Goal: Use online tool/utility: Use online tool/utility

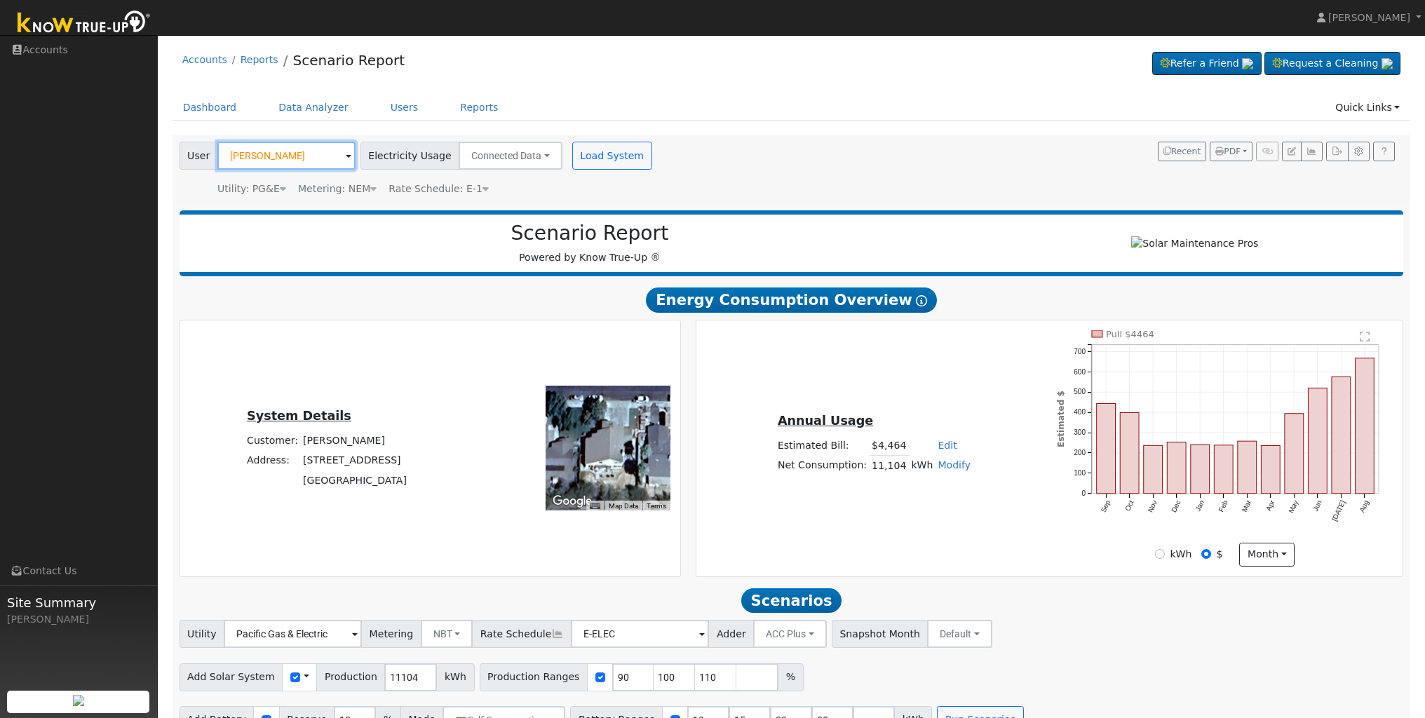
click at [323, 157] on input "[PERSON_NAME]" at bounding box center [286, 156] width 138 height 28
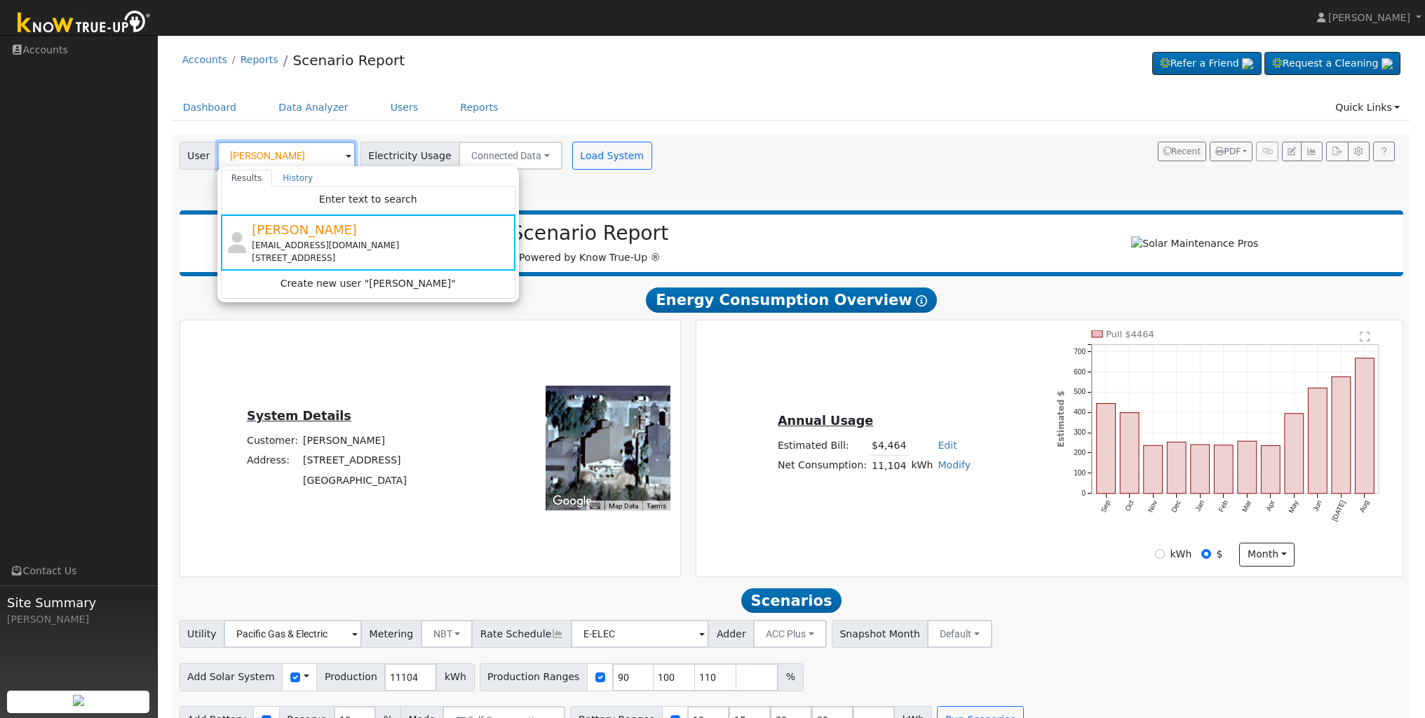
click at [315, 154] on input "[PERSON_NAME]" at bounding box center [286, 156] width 138 height 28
type input "E"
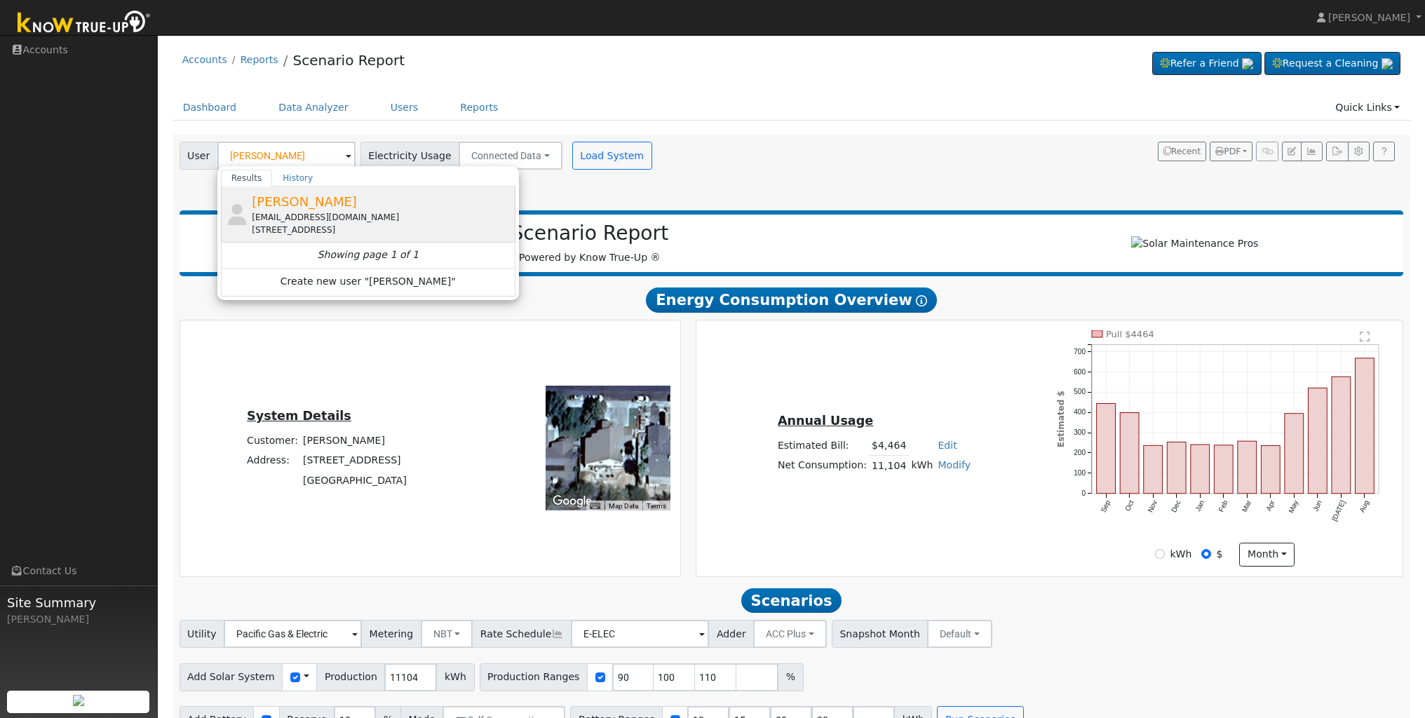
click at [309, 203] on span "[PERSON_NAME]" at bounding box center [304, 201] width 105 height 15
type input "[PERSON_NAME]"
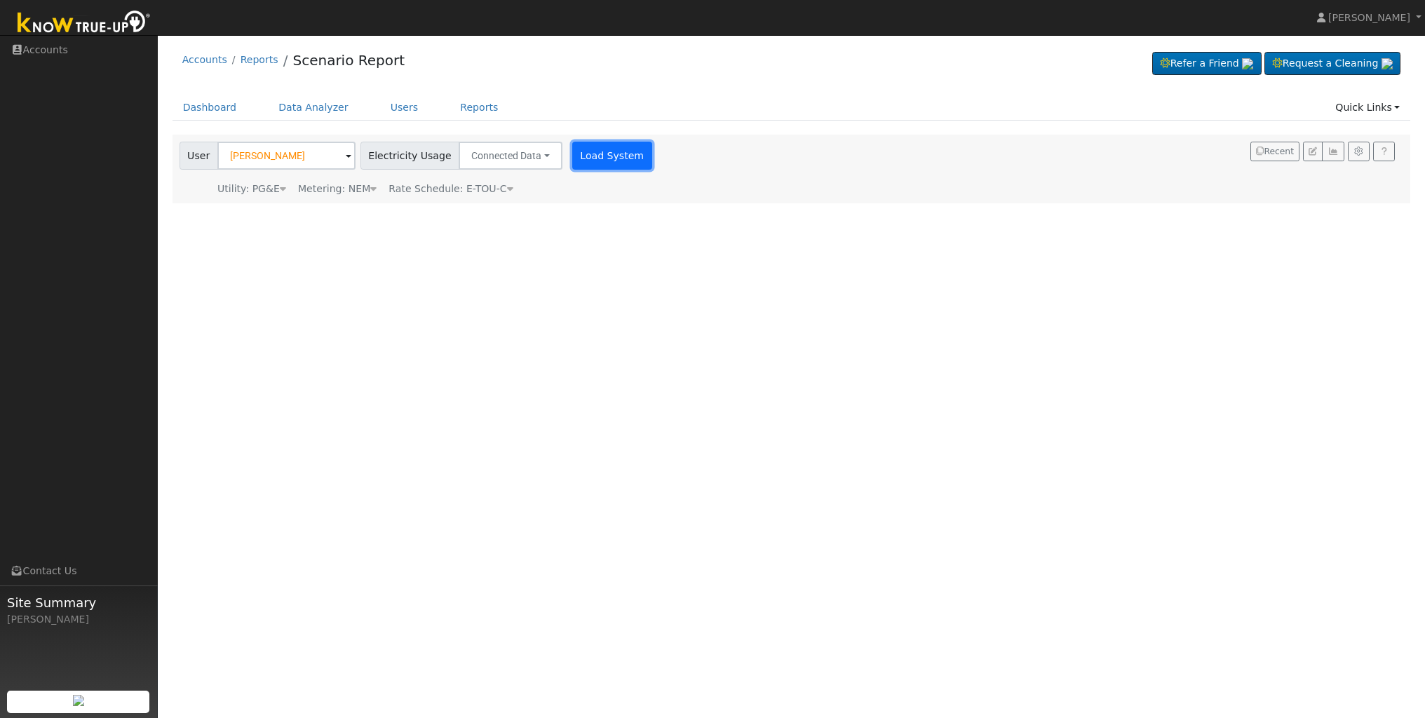
click at [589, 160] on button "Load System" at bounding box center [612, 156] width 80 height 28
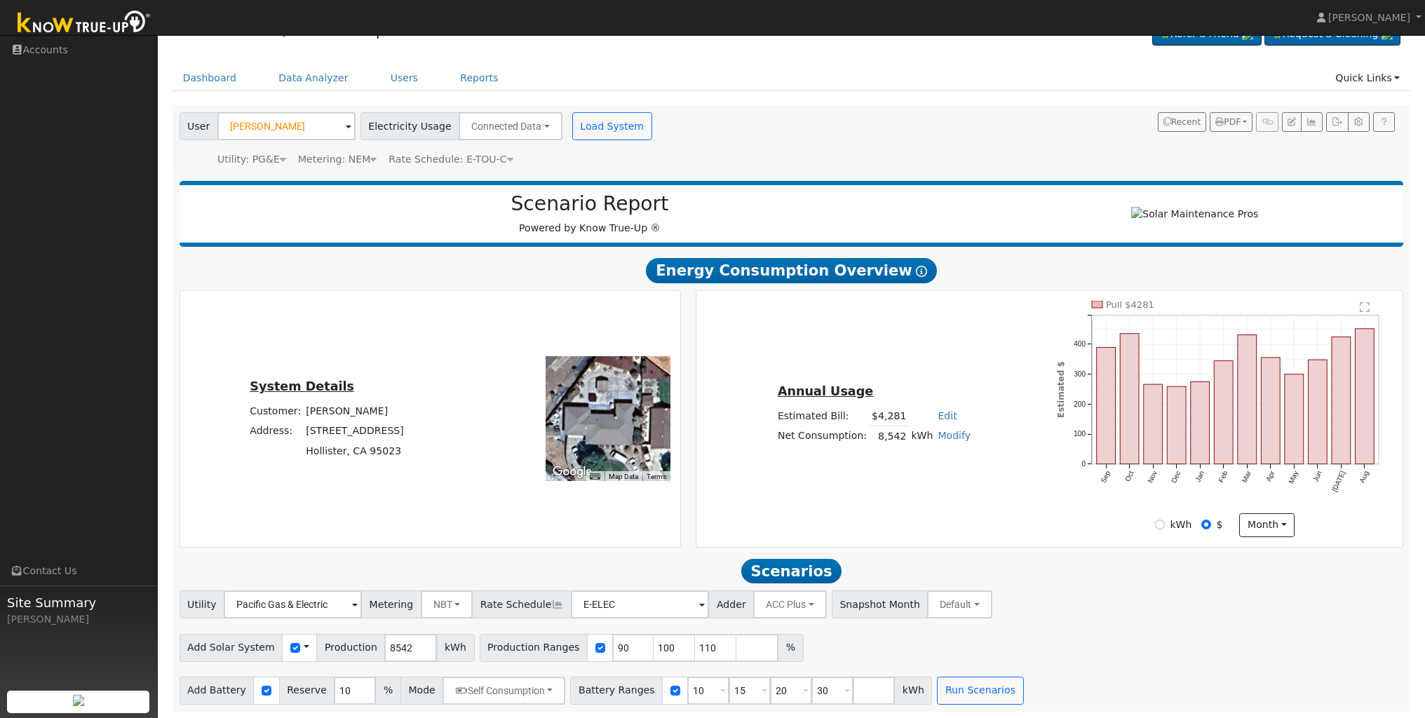
scroll to position [36, 0]
click at [614, 644] on input "90" at bounding box center [633, 647] width 42 height 28
type input "100"
type input "110"
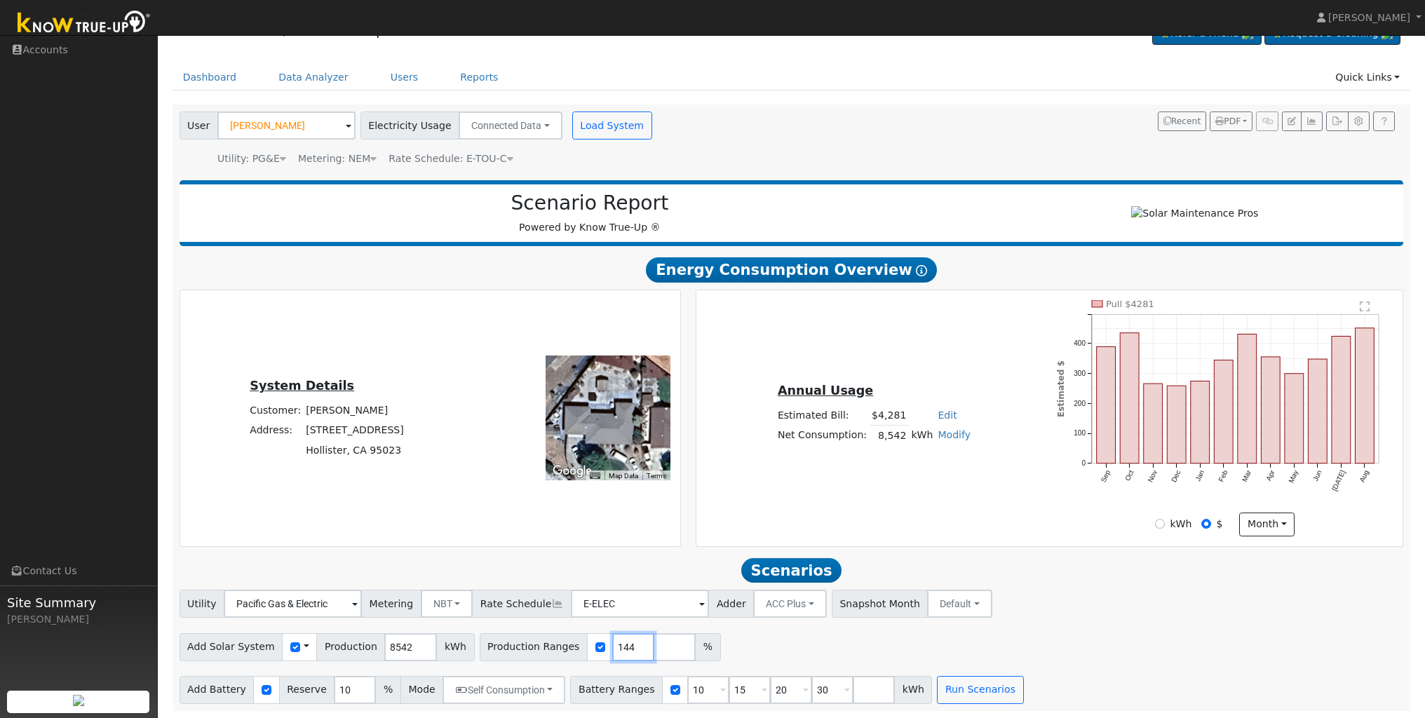
type input "144"
click at [705, 691] on input "10" at bounding box center [708, 690] width 42 height 28
type input "15"
type input "20"
type input "30"
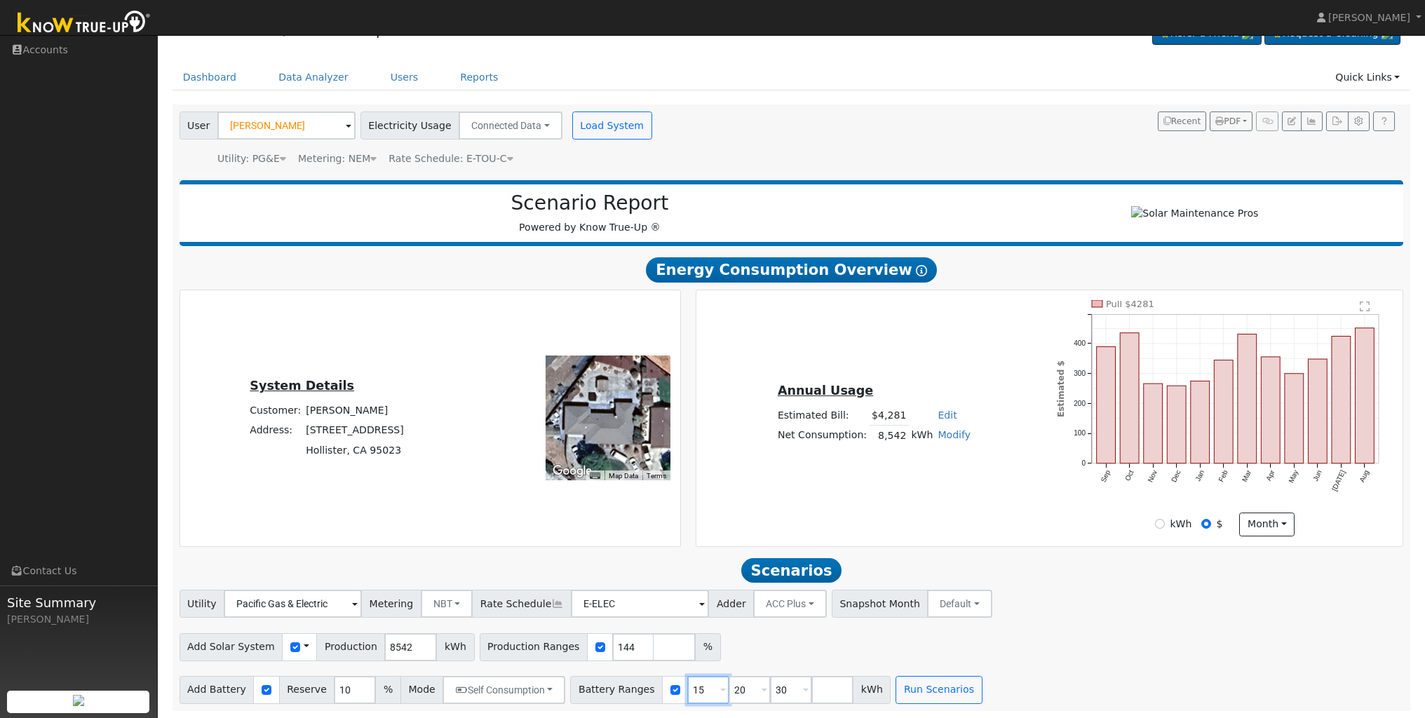
type input "15"
click at [739, 693] on input "20" at bounding box center [750, 690] width 42 height 28
type input "30"
type input "3"
click at [841, 691] on button "Run Scenarios" at bounding box center [856, 690] width 86 height 28
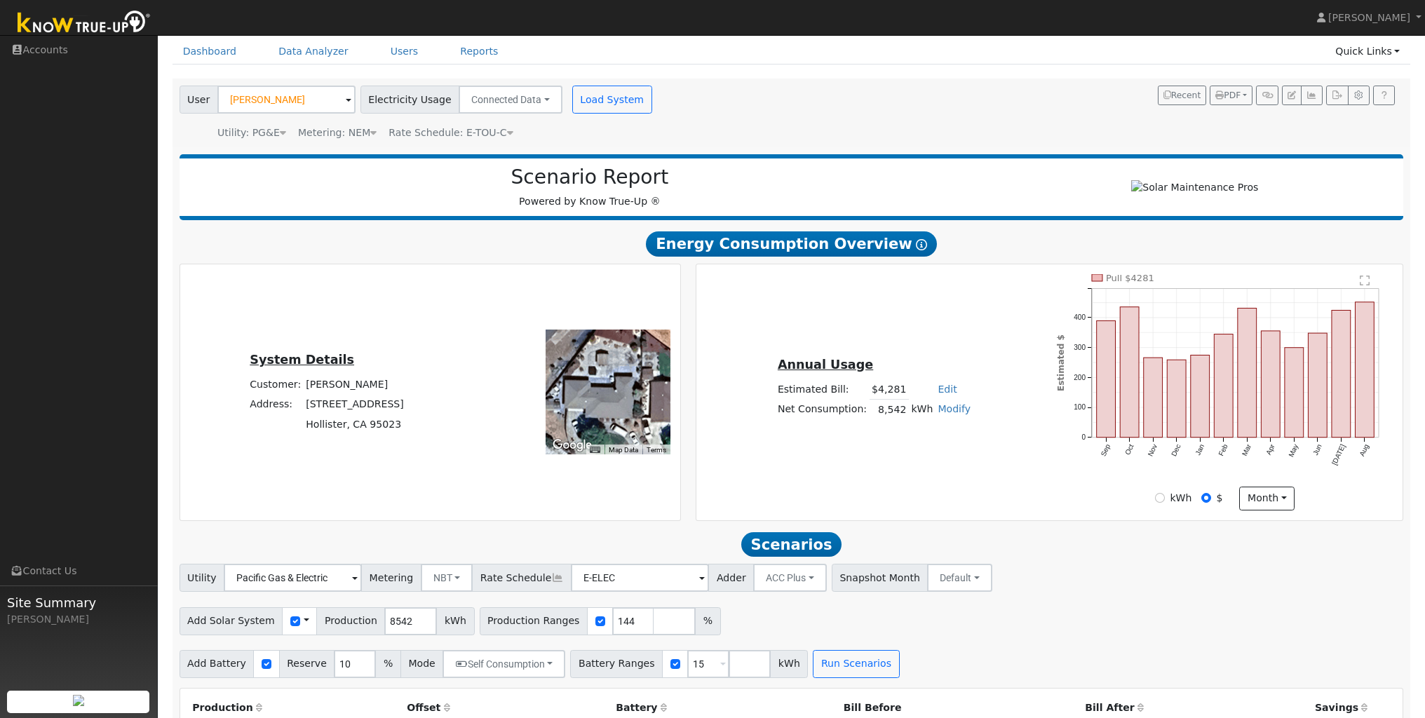
scroll to position [0, 0]
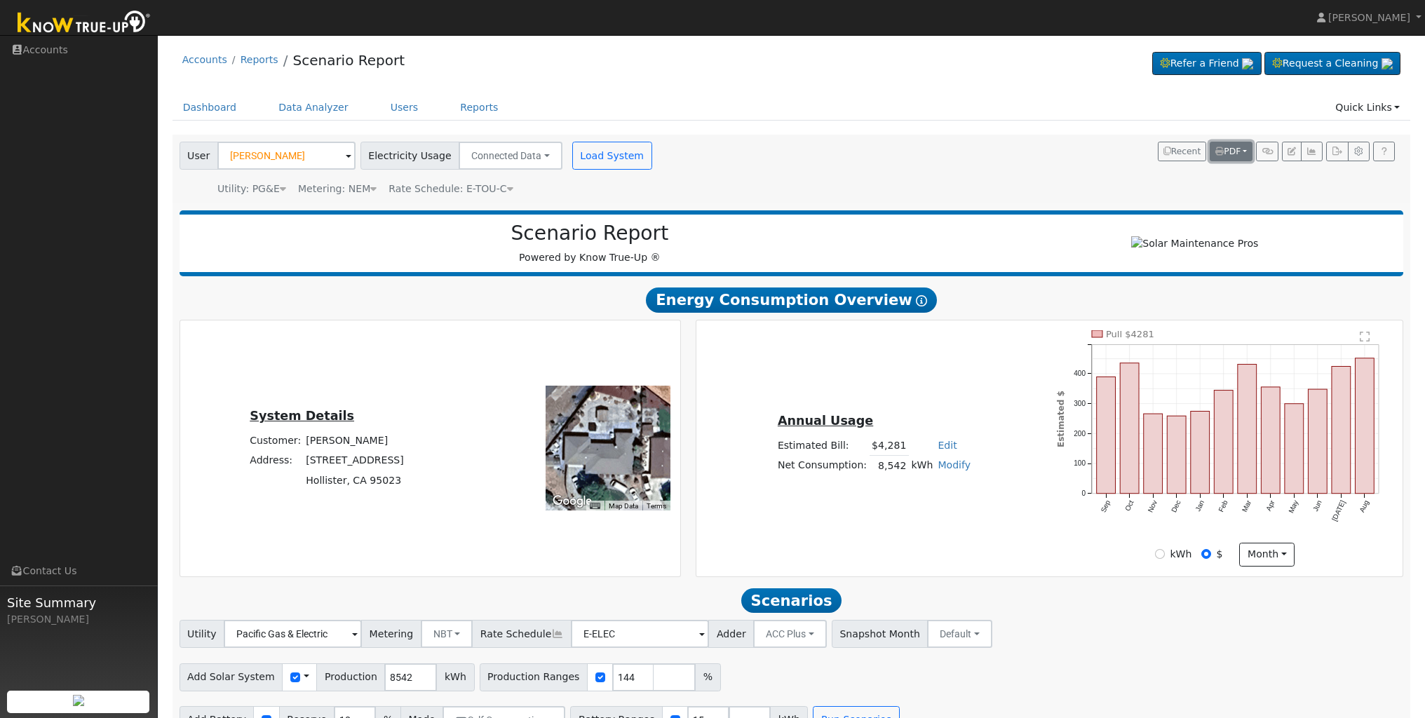
click at [1230, 154] on span "PDF" at bounding box center [1227, 152] width 25 height 10
click at [1167, 242] on link "Both" at bounding box center [1194, 241] width 115 height 20
click at [1244, 155] on button "PDF" at bounding box center [1231, 152] width 43 height 20
click at [1173, 240] on link "Both" at bounding box center [1194, 241] width 115 height 20
